Goal: Transaction & Acquisition: Download file/media

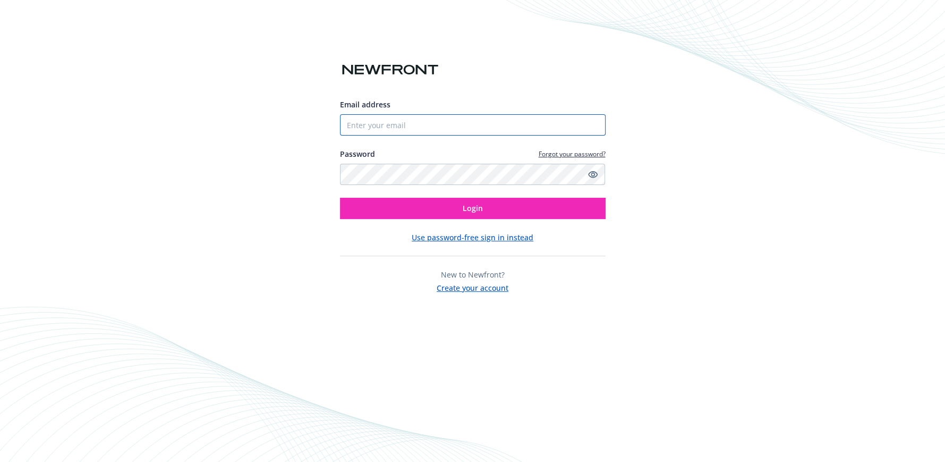
click at [433, 122] on input "Email address" at bounding box center [473, 124] width 266 height 21
type input "[EMAIL_ADDRESS][DOMAIN_NAME]"
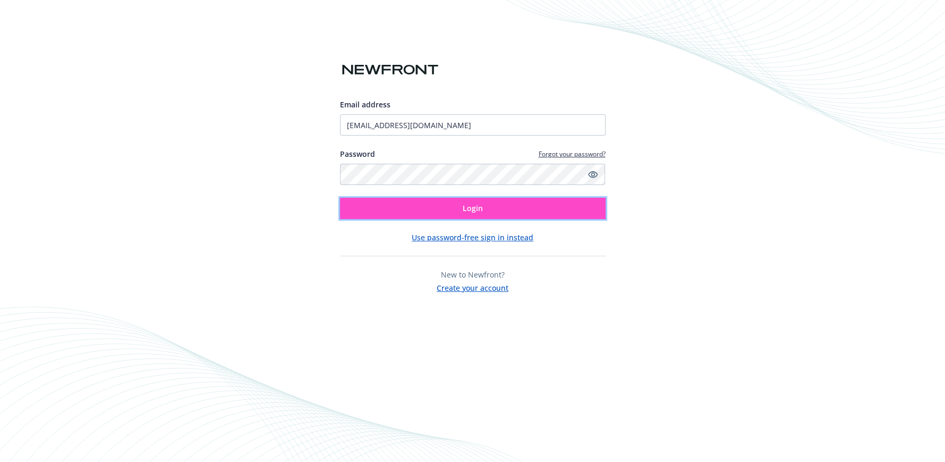
click at [445, 200] on button "Login" at bounding box center [473, 208] width 266 height 21
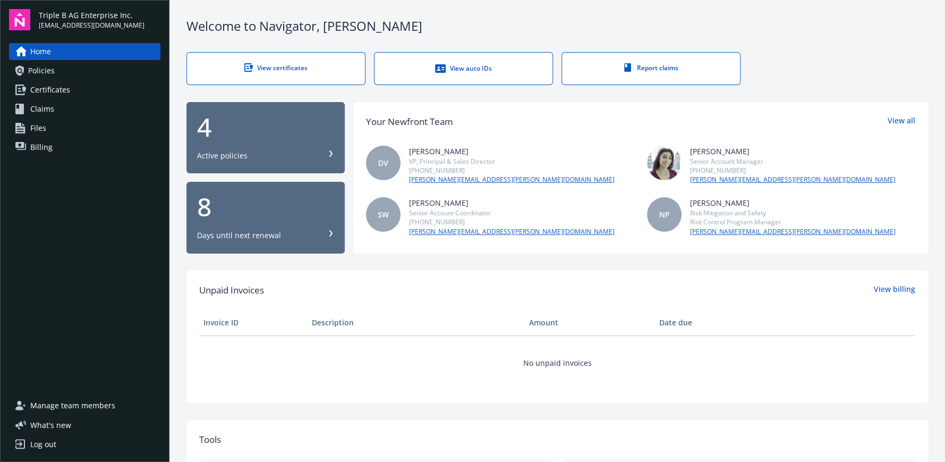
click at [276, 68] on div "View certificates" at bounding box center [276, 67] width 136 height 9
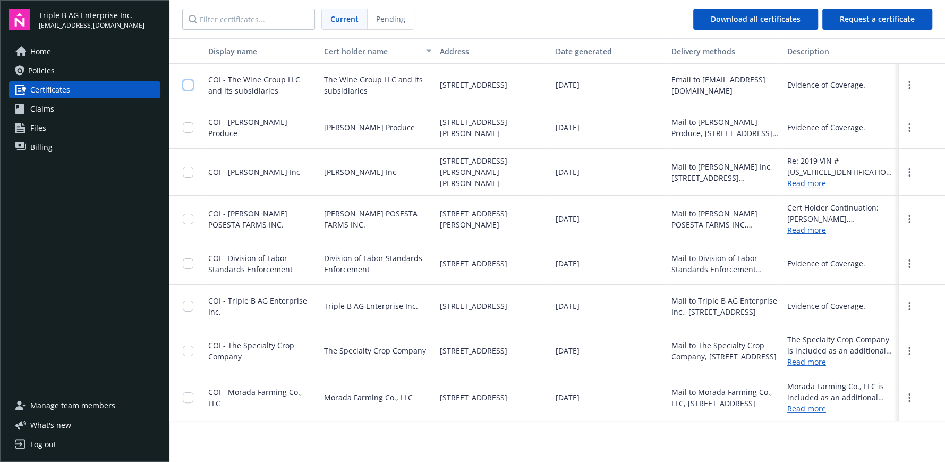
click at [190, 81] on input "checkbox" at bounding box center [188, 85] width 11 height 11
click at [431, 438] on span "Download certificates" at bounding box center [447, 438] width 79 height 10
click at [192, 81] on input "checkbox" at bounding box center [188, 85] width 11 height 11
click at [44, 442] on div "Log out" at bounding box center [43, 444] width 26 height 17
